Goal: Download file/media

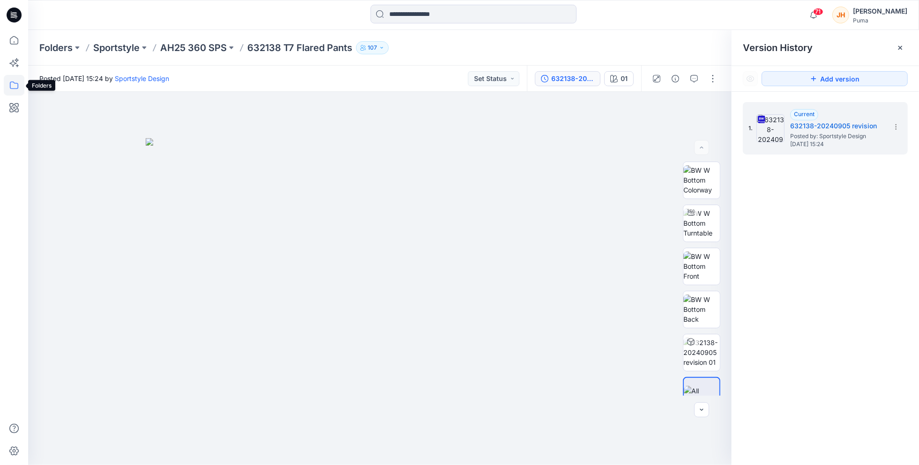
click at [17, 82] on icon at bounding box center [14, 85] width 21 height 21
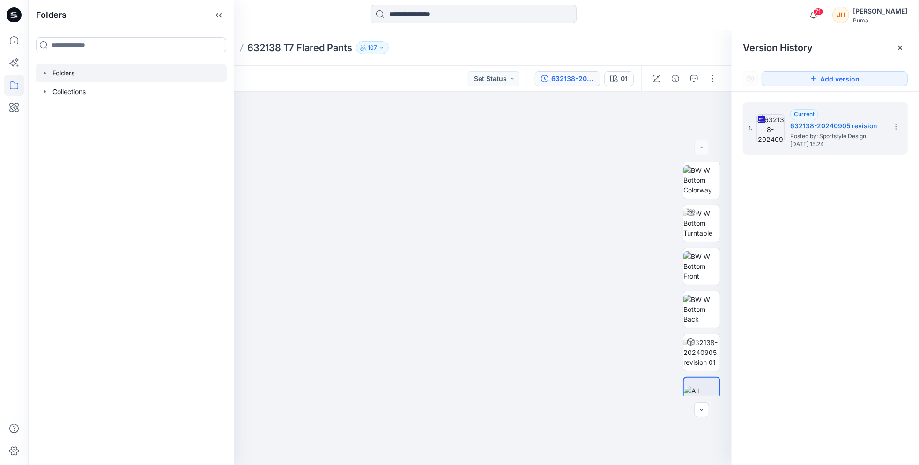
click at [45, 74] on icon "button" at bounding box center [45, 72] width 2 height 3
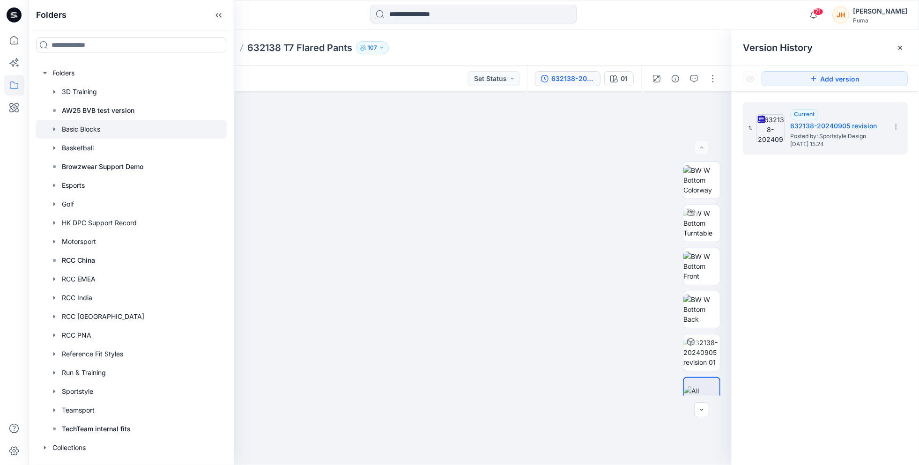
click at [89, 128] on div at bounding box center [131, 129] width 191 height 19
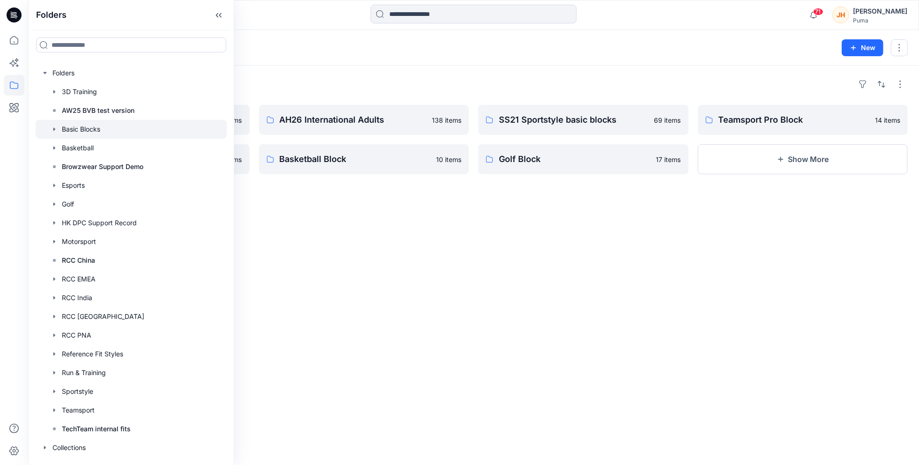
click at [440, 59] on div "Folders Basic Blocks 174 New" at bounding box center [473, 48] width 891 height 36
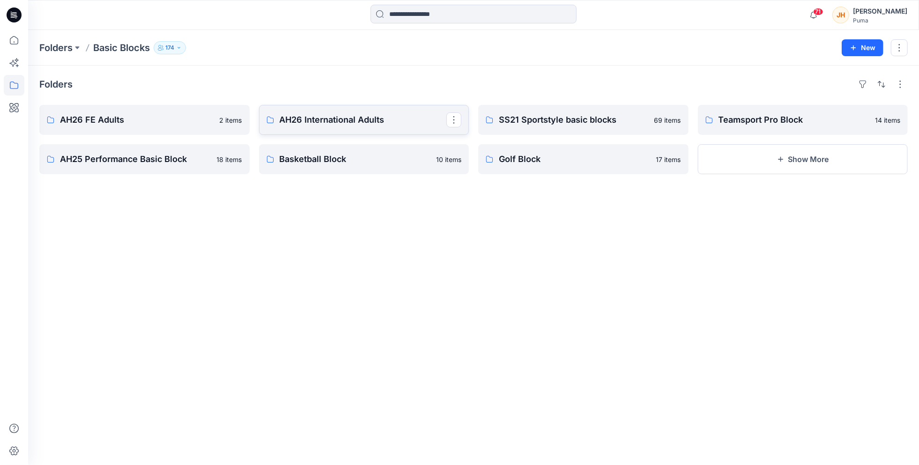
click at [320, 107] on link "AH26 International Adults" at bounding box center [364, 120] width 210 height 30
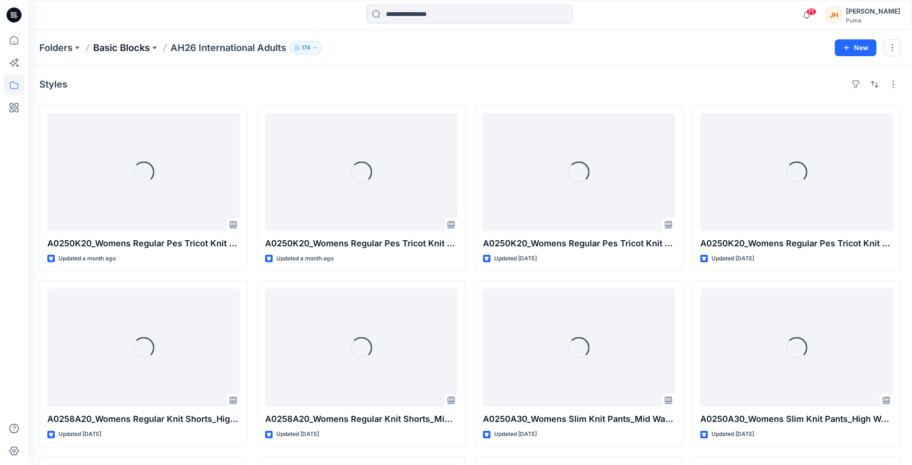
click at [127, 52] on p "Basic Blocks" at bounding box center [121, 47] width 57 height 13
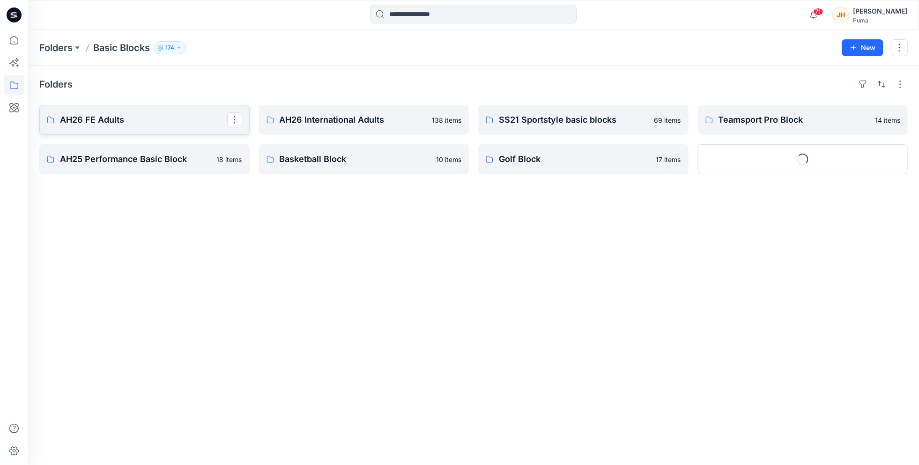
click at [85, 115] on p "AH26 FE Adults" at bounding box center [143, 119] width 167 height 13
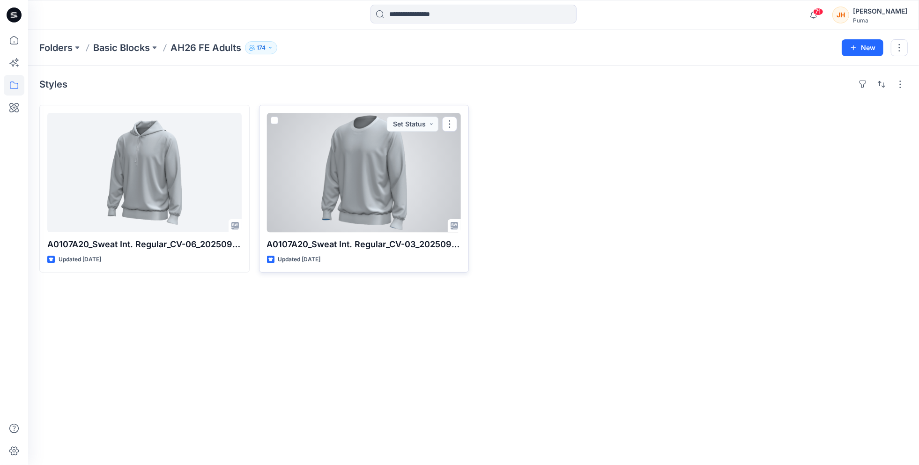
click at [397, 165] on div at bounding box center [364, 172] width 194 height 119
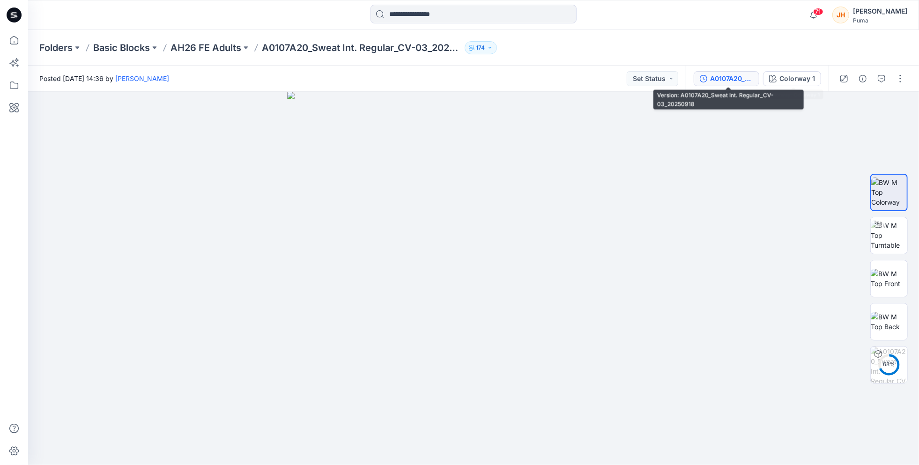
click at [742, 77] on div "A0107A20_Sweat Int. Regular_CV-03_20250918" at bounding box center [731, 79] width 43 height 10
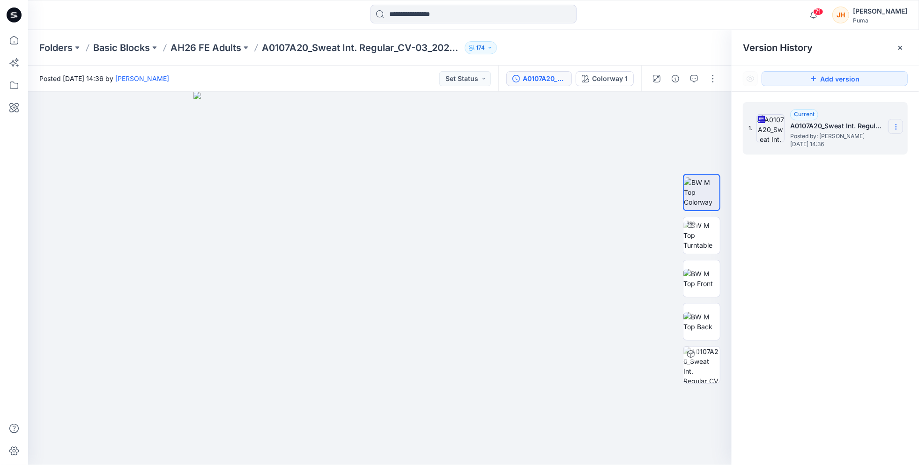
click at [901, 125] on section at bounding box center [895, 126] width 15 height 15
click at [867, 147] on span "Download Source BW File" at bounding box center [848, 145] width 79 height 11
